Goal: Information Seeking & Learning: Learn about a topic

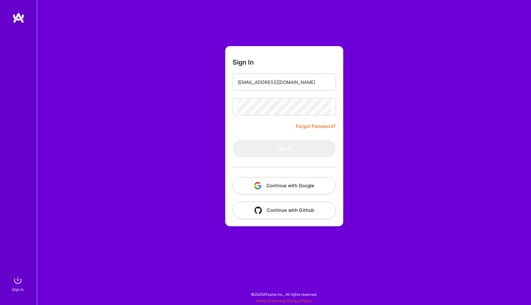
type input "[EMAIL_ADDRESS][DOMAIN_NAME]"
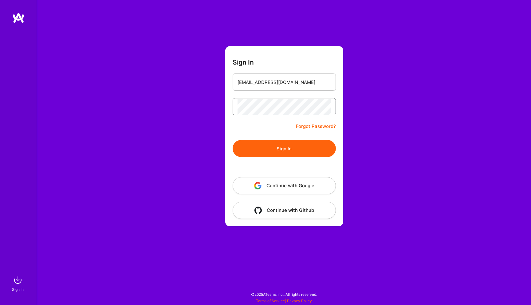
click at [233, 140] on button "Sign In" at bounding box center [284, 148] width 103 height 17
click at [300, 151] on button "Sign In" at bounding box center [284, 148] width 103 height 17
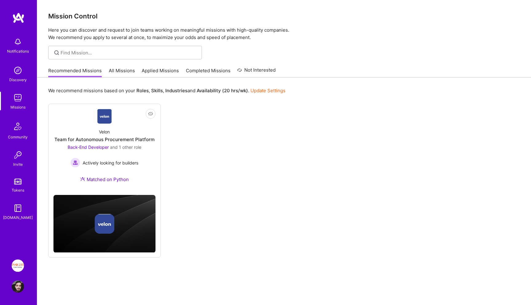
click at [134, 66] on div "Recommended Missions All Missions Applied Missions Completed Missions Not Inter…" at bounding box center [161, 70] width 227 height 13
click at [131, 69] on link "All Missions" at bounding box center [122, 72] width 26 height 10
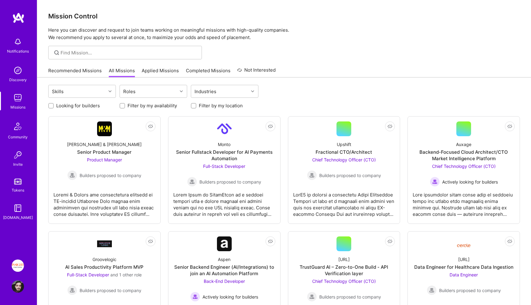
click at [61, 105] on label "Looking for builders" at bounding box center [78, 105] width 44 height 6
click at [54, 105] on input "Looking for builders" at bounding box center [51, 106] width 4 height 4
checkbox input "true"
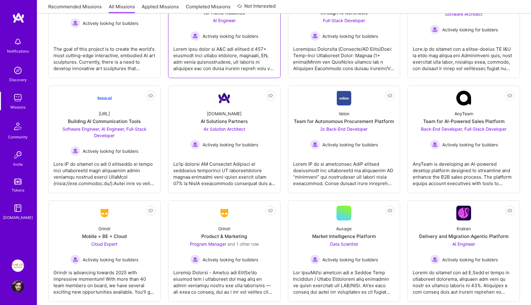
scroll to position [387, 0]
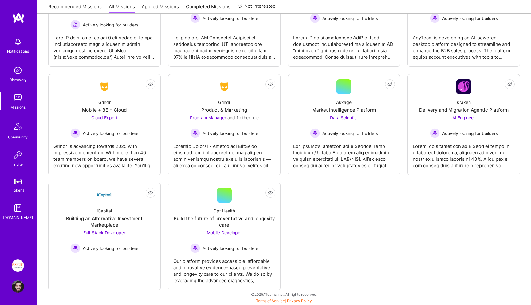
click at [22, 190] on div "Tokens" at bounding box center [18, 190] width 13 height 6
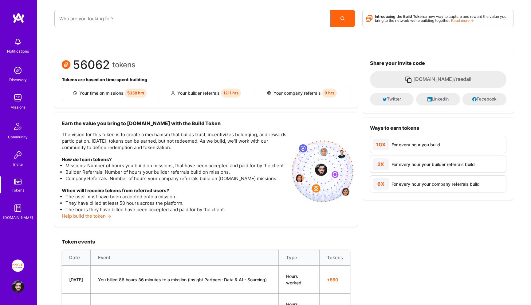
click at [133, 94] on span "5338 hrs" at bounding box center [136, 92] width 22 height 9
click at [150, 102] on div "56062 tokens Tokens are based on time spent building Your time on missions 5338…" at bounding box center [205, 80] width 303 height 55
drag, startPoint x: 122, startPoint y: 89, endPoint x: 153, endPoint y: 90, distance: 31.1
click at [152, 90] on div "Your time on missions 5338 hrs" at bounding box center [110, 93] width 96 height 14
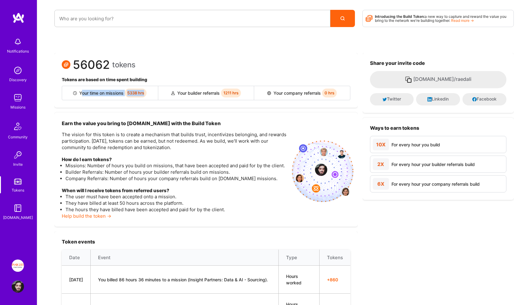
click at [153, 90] on div "Your time on missions 5338 hrs" at bounding box center [110, 93] width 96 height 14
drag, startPoint x: 150, startPoint y: 92, endPoint x: 133, endPoint y: 92, distance: 16.6
click at [133, 92] on div "Your time on missions 5338 hrs" at bounding box center [110, 93] width 96 height 14
click at [133, 92] on span "5338 hrs" at bounding box center [136, 92] width 22 height 9
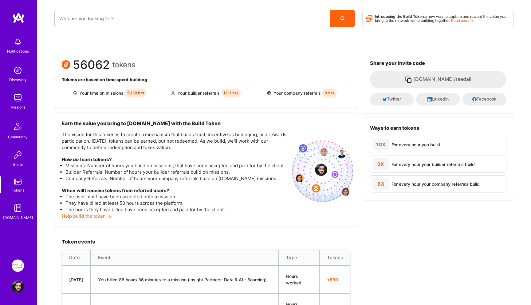
click at [133, 124] on h3 "Earn the value you bring to [DOMAIN_NAME] with the Build Token" at bounding box center [174, 123] width 225 height 7
